Goal: Browse casually

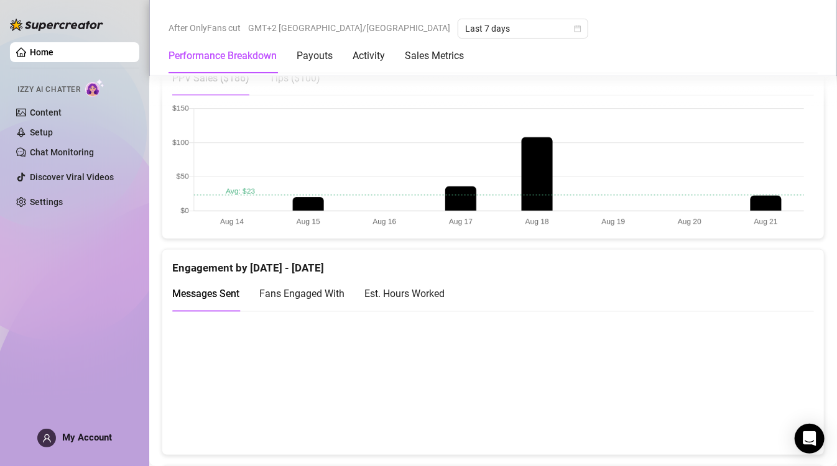
scroll to position [684, 0]
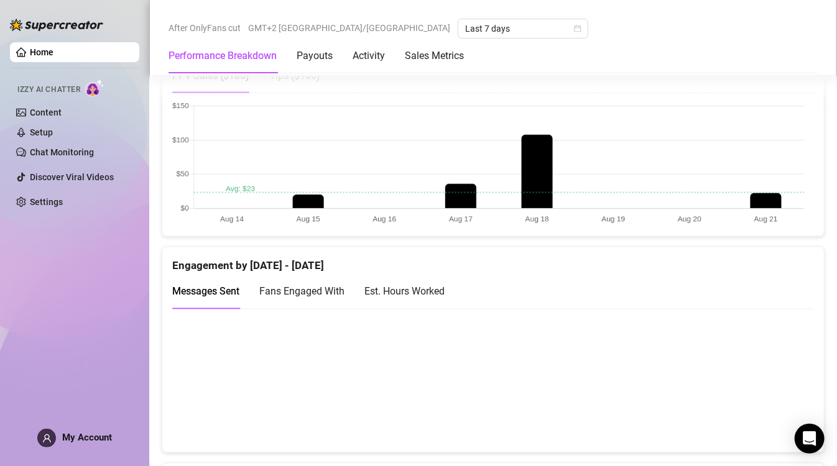
click at [761, 371] on canvas at bounding box center [487, 380] width 631 height 124
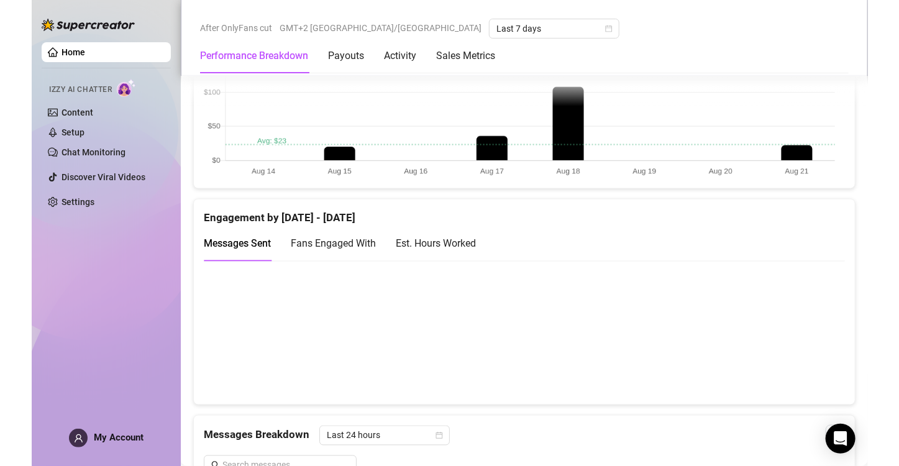
scroll to position [746, 0]
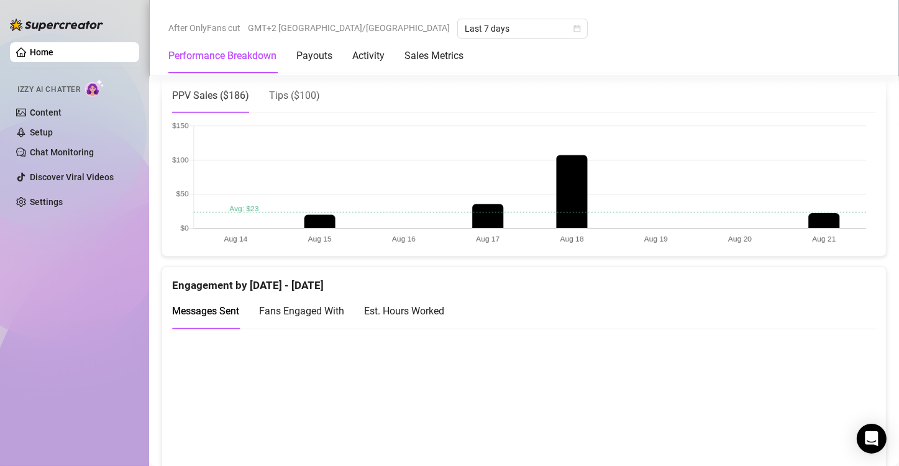
scroll to position [684, 0]
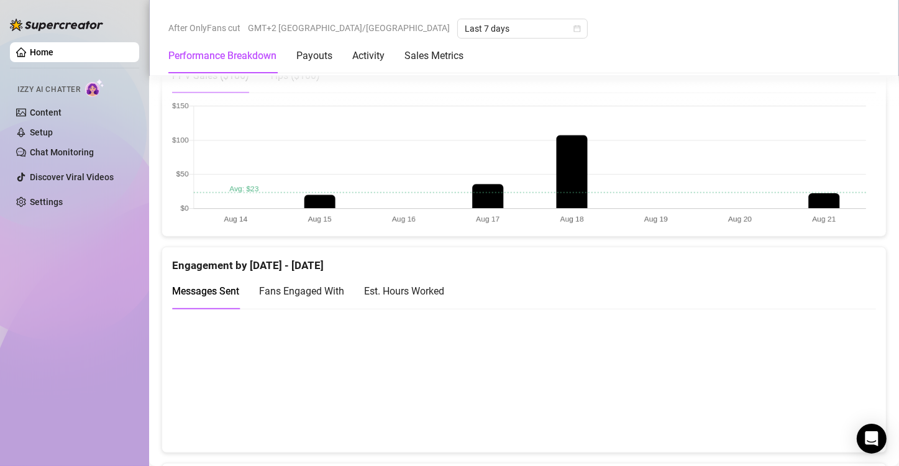
click at [827, 372] on canvas at bounding box center [519, 380] width 694 height 124
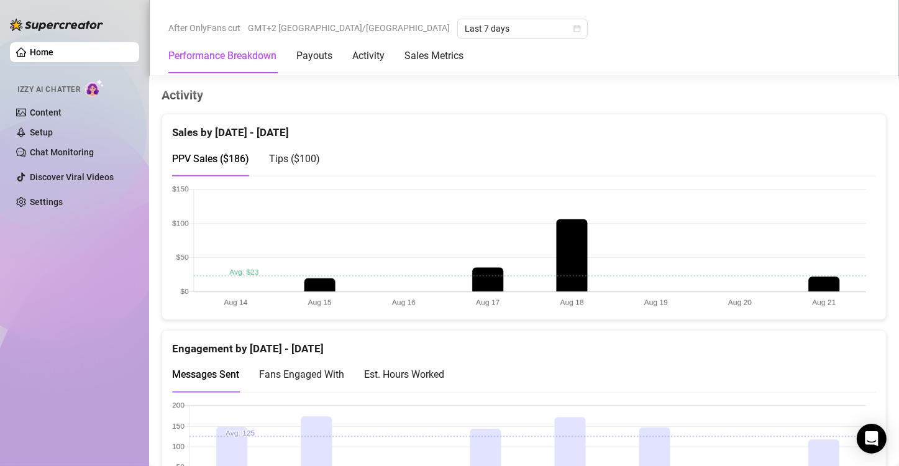
scroll to position [622, 0]
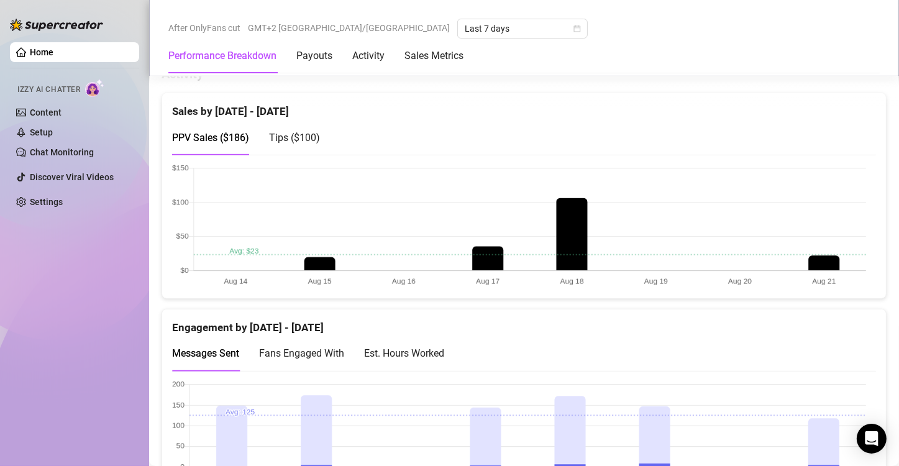
click at [822, 416] on canvas at bounding box center [519, 442] width 694 height 124
